Goal: Go to known website: Access a specific website the user already knows

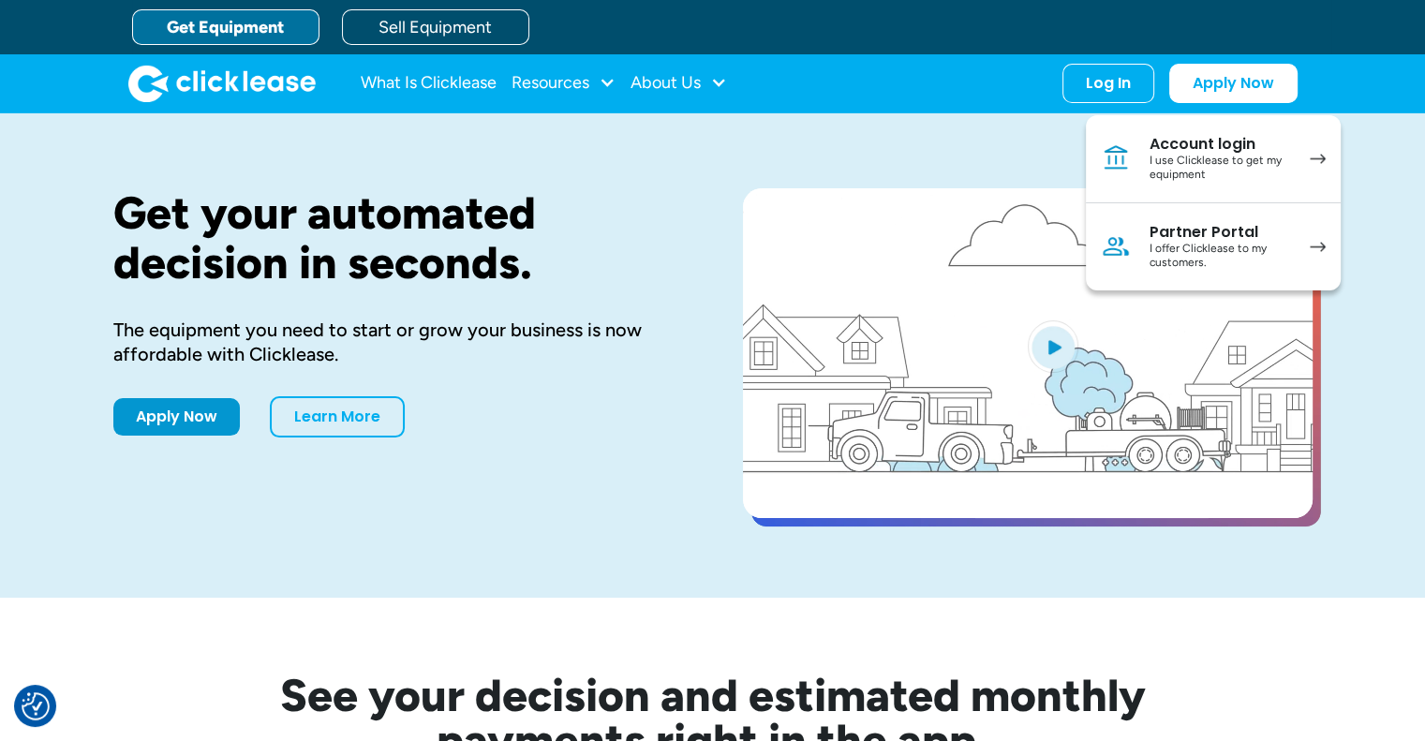
click at [1188, 154] on div "I use Clicklease to get my equipment" at bounding box center [1219, 168] width 141 height 29
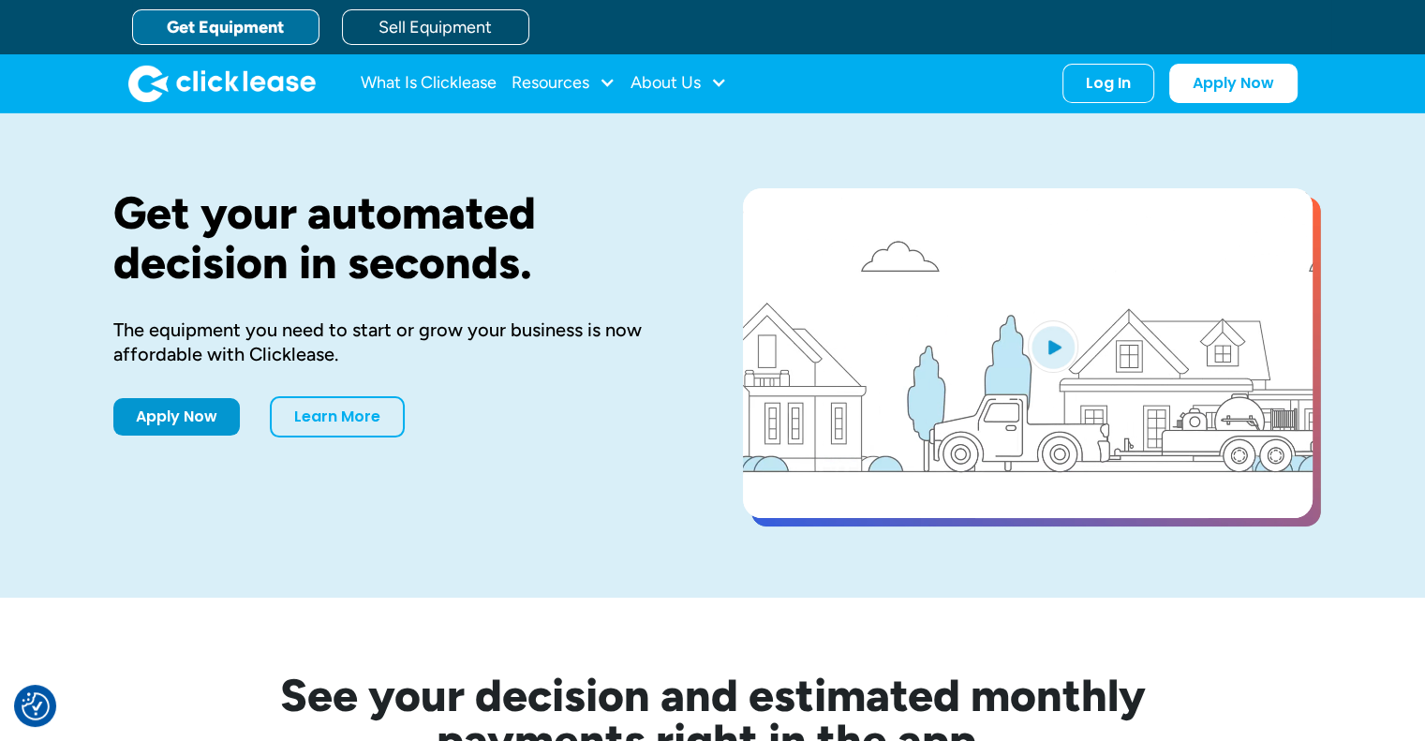
click at [1113, 74] on div "Log In" at bounding box center [1107, 83] width 45 height 19
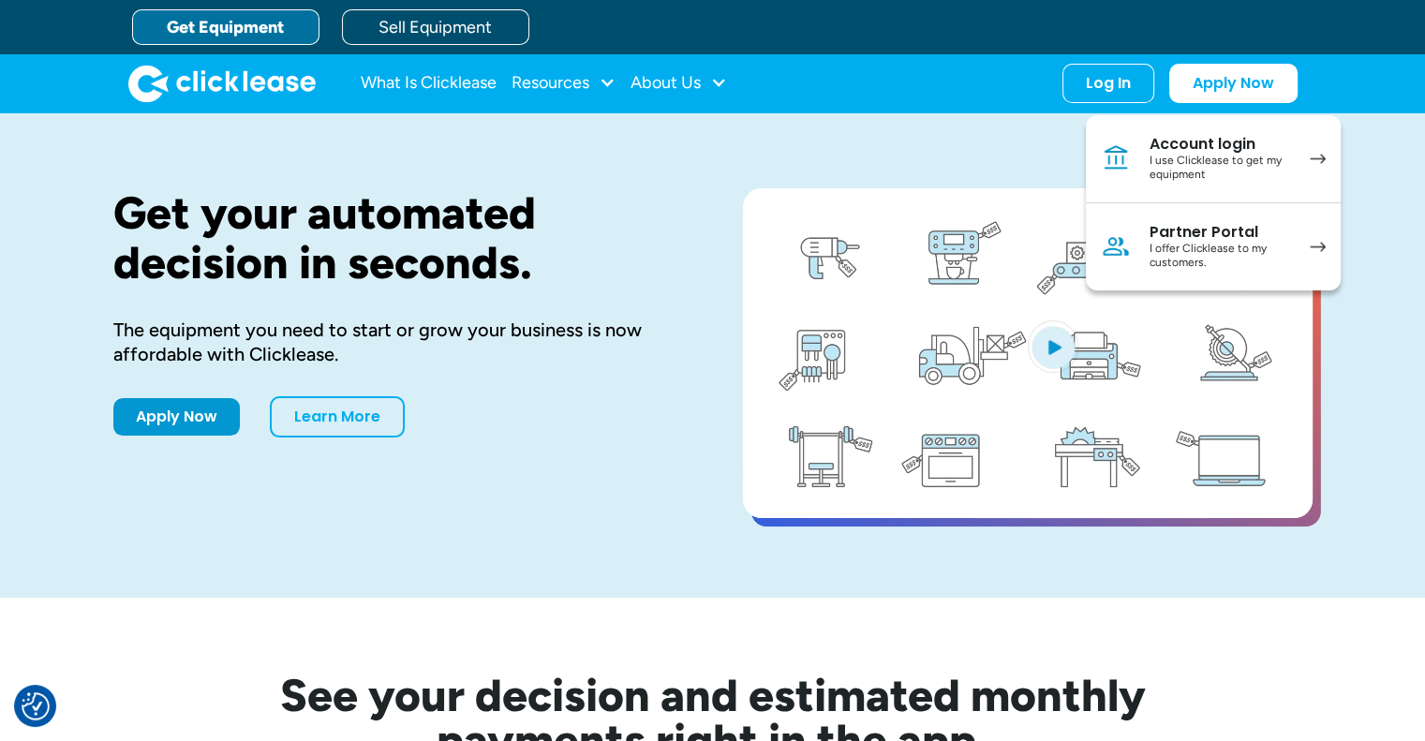
click at [1161, 143] on div "Account login" at bounding box center [1219, 144] width 141 height 19
